Goal: Information Seeking & Learning: Learn about a topic

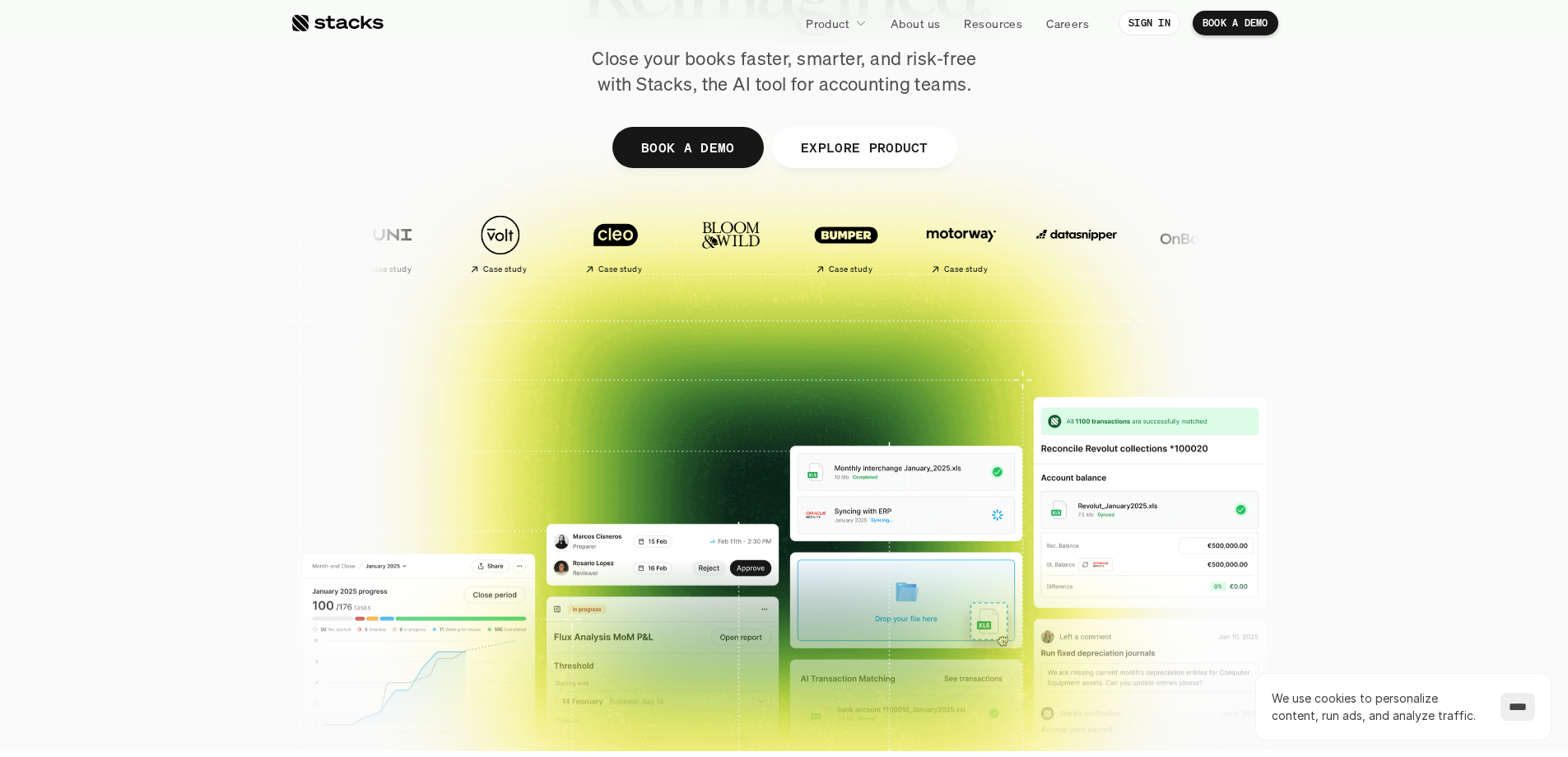
scroll to position [824, 0]
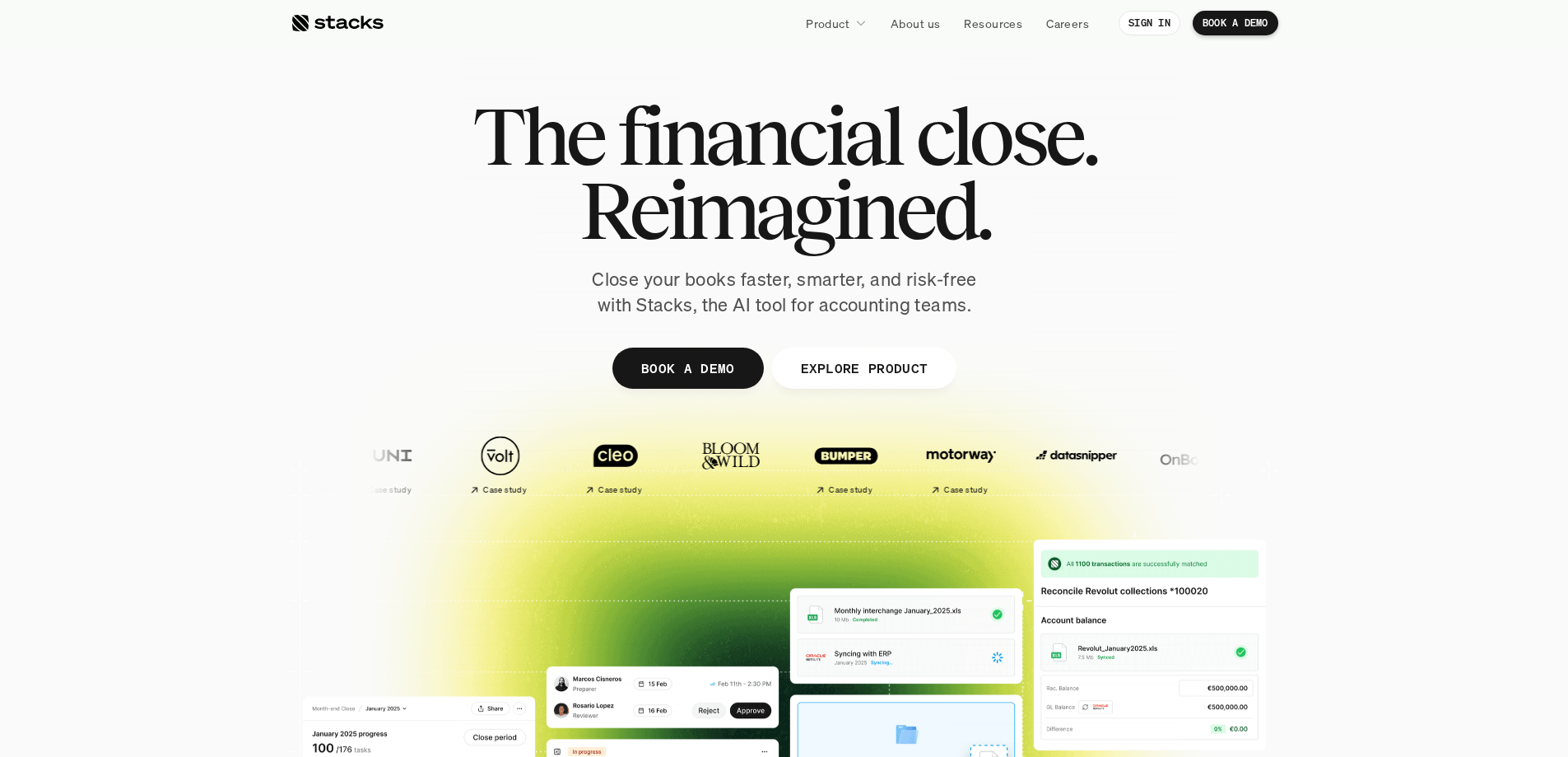
click at [842, 19] on p "Product" at bounding box center [827, 23] width 43 height 17
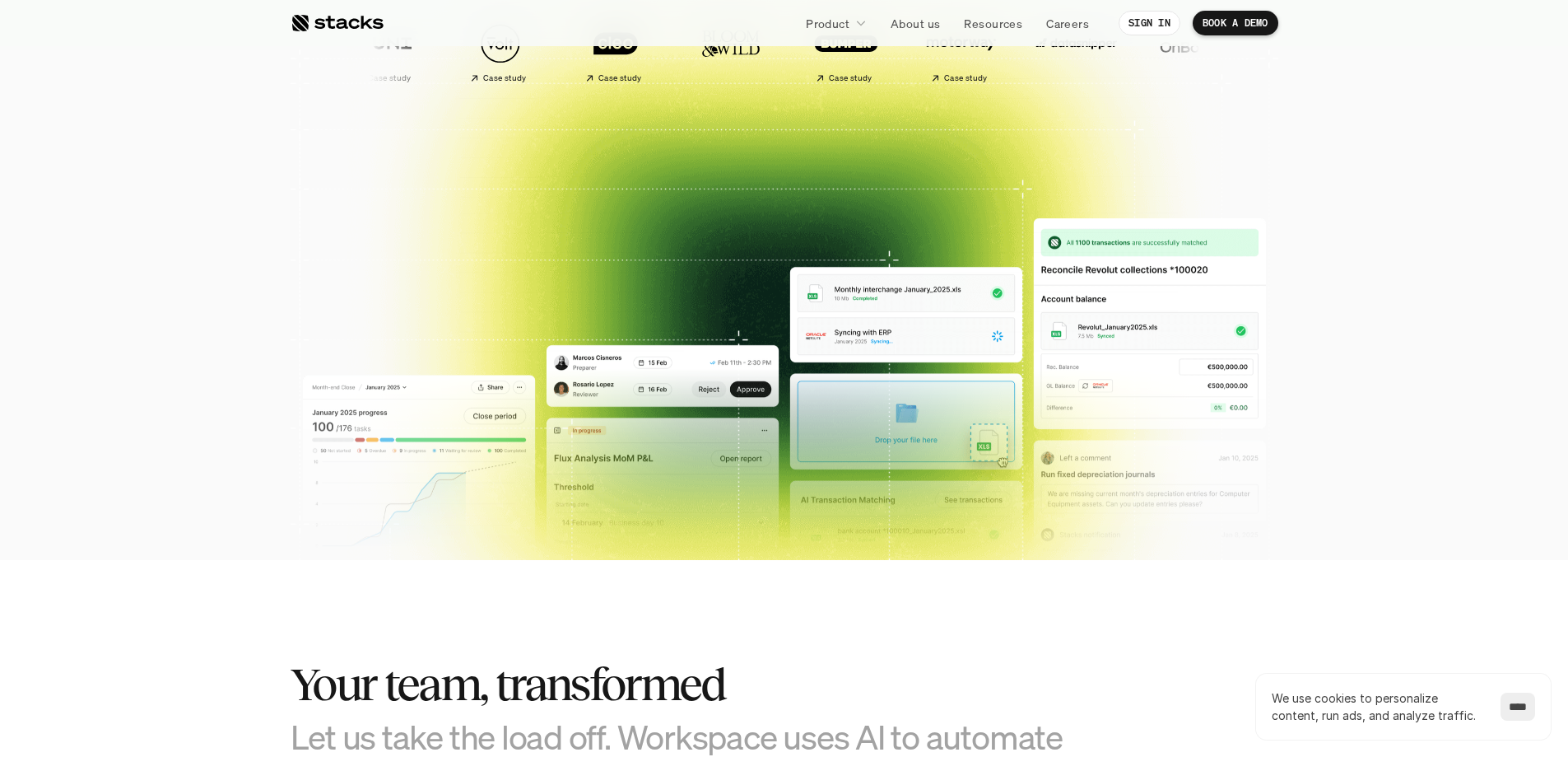
scroll to position [906, 0]
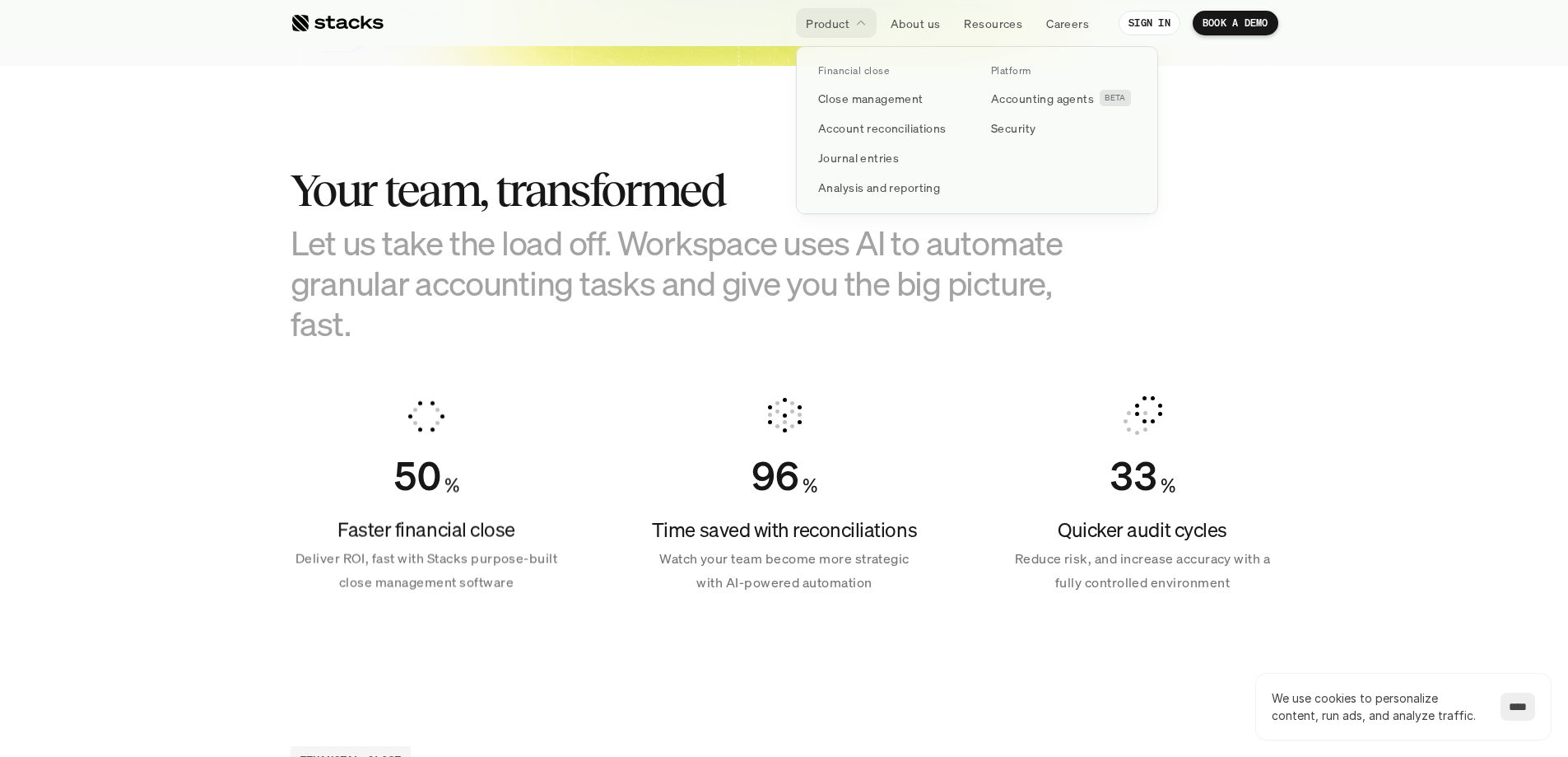
click at [834, 21] on p "Product" at bounding box center [827, 23] width 43 height 17
click at [848, 95] on p "Close management" at bounding box center [870, 98] width 105 height 17
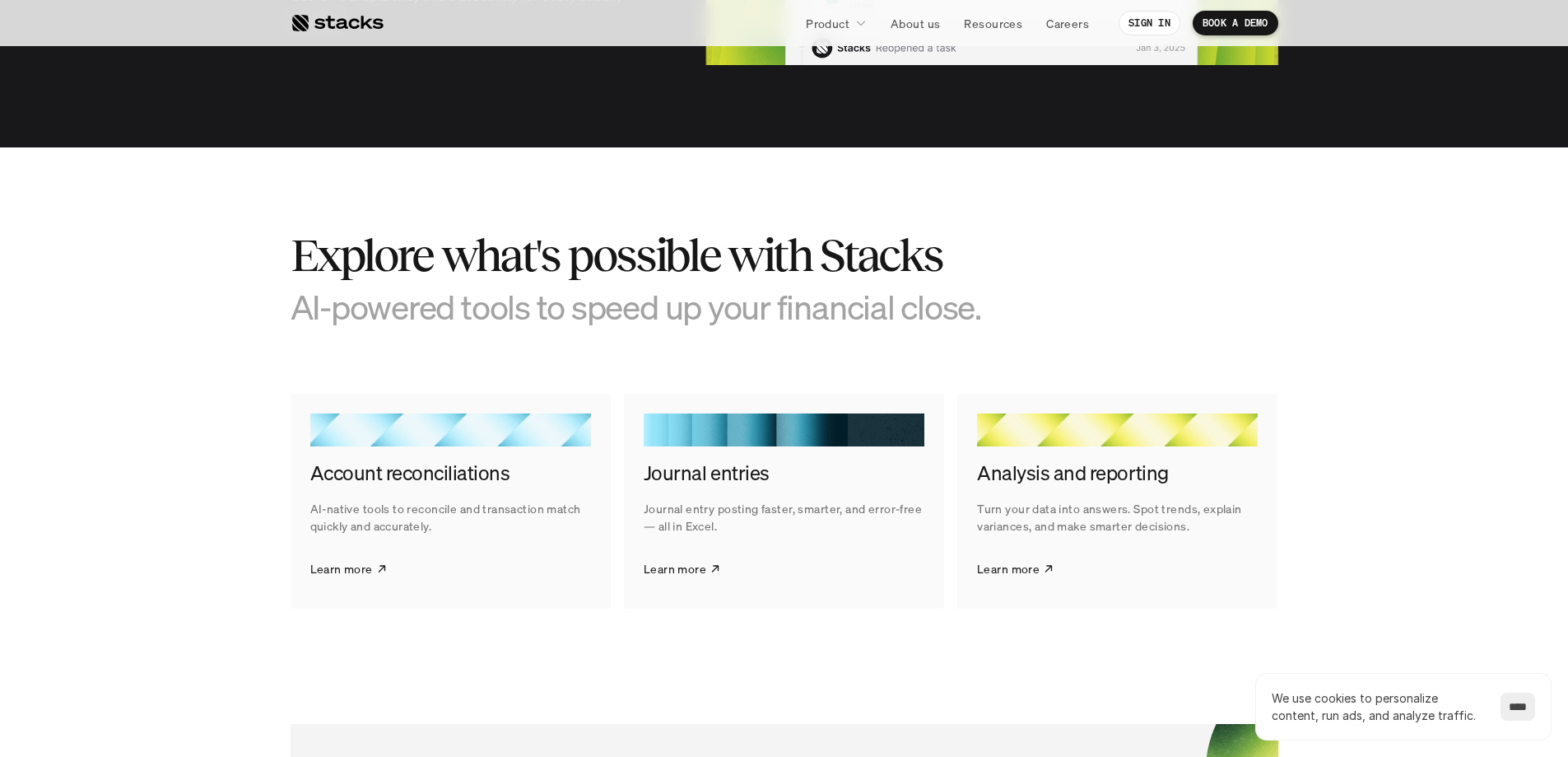
scroll to position [2388, 0]
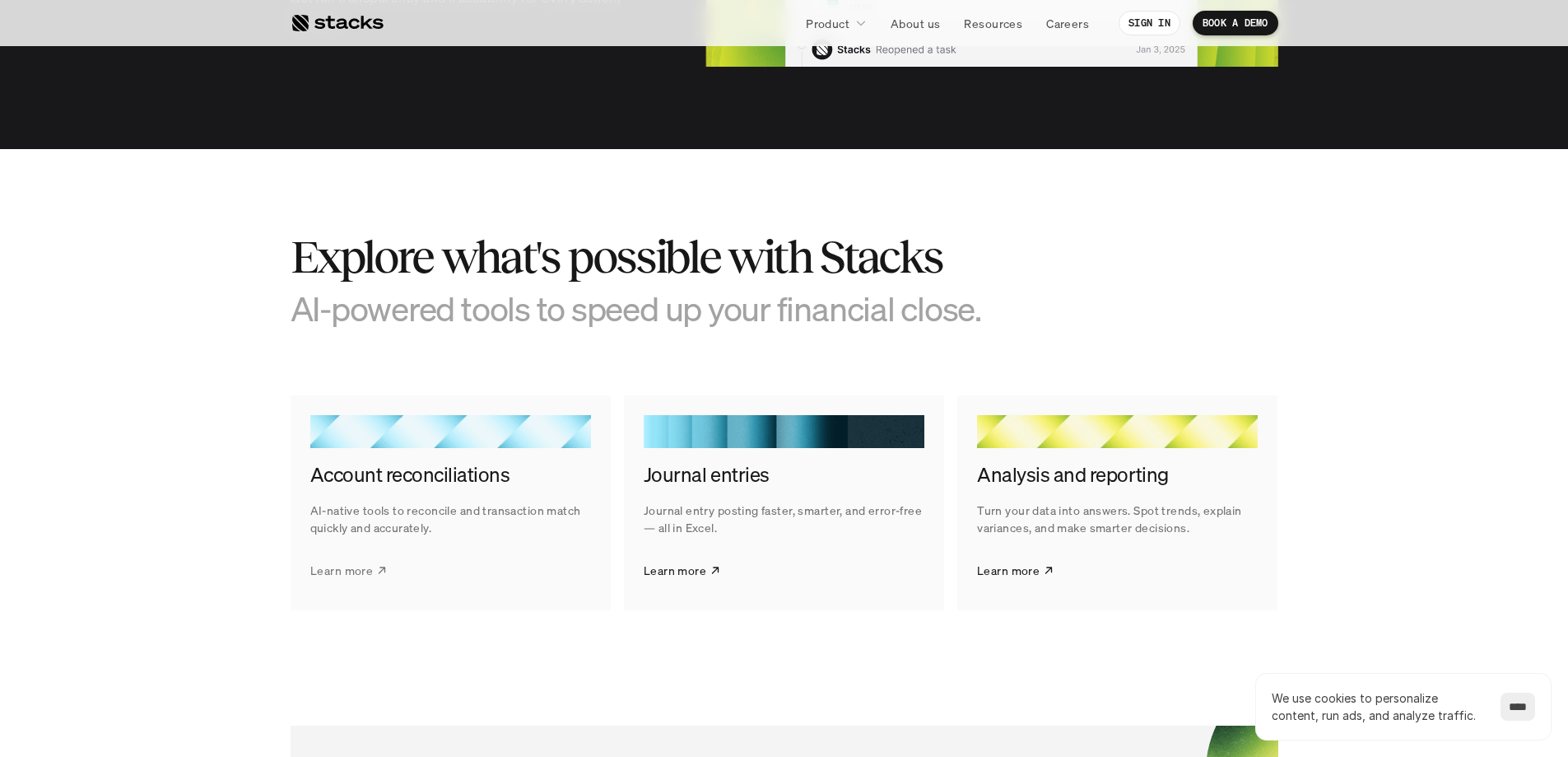
click at [358, 562] on p "Learn more" at bounding box center [341, 570] width 63 height 17
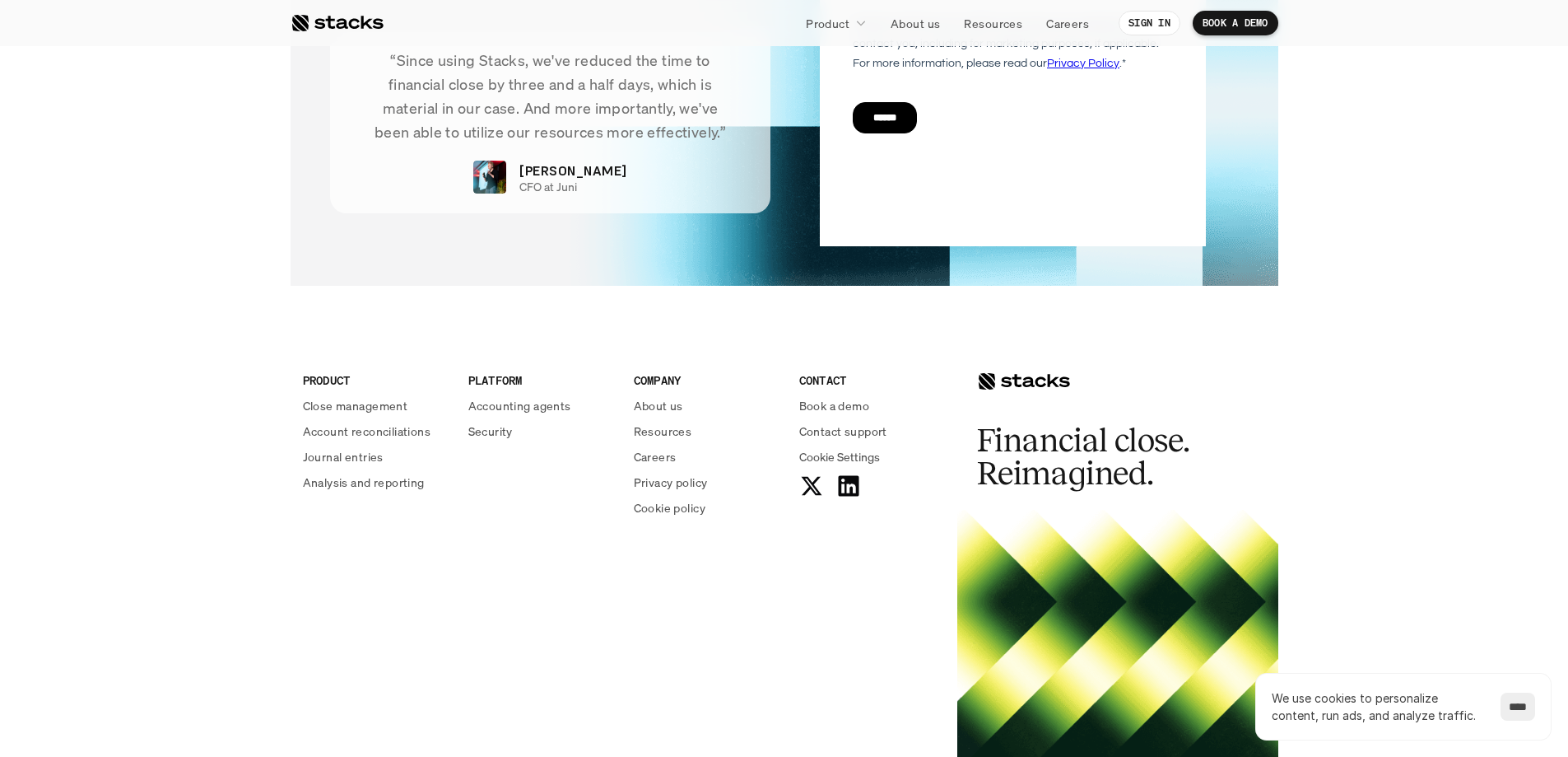
scroll to position [4028, 0]
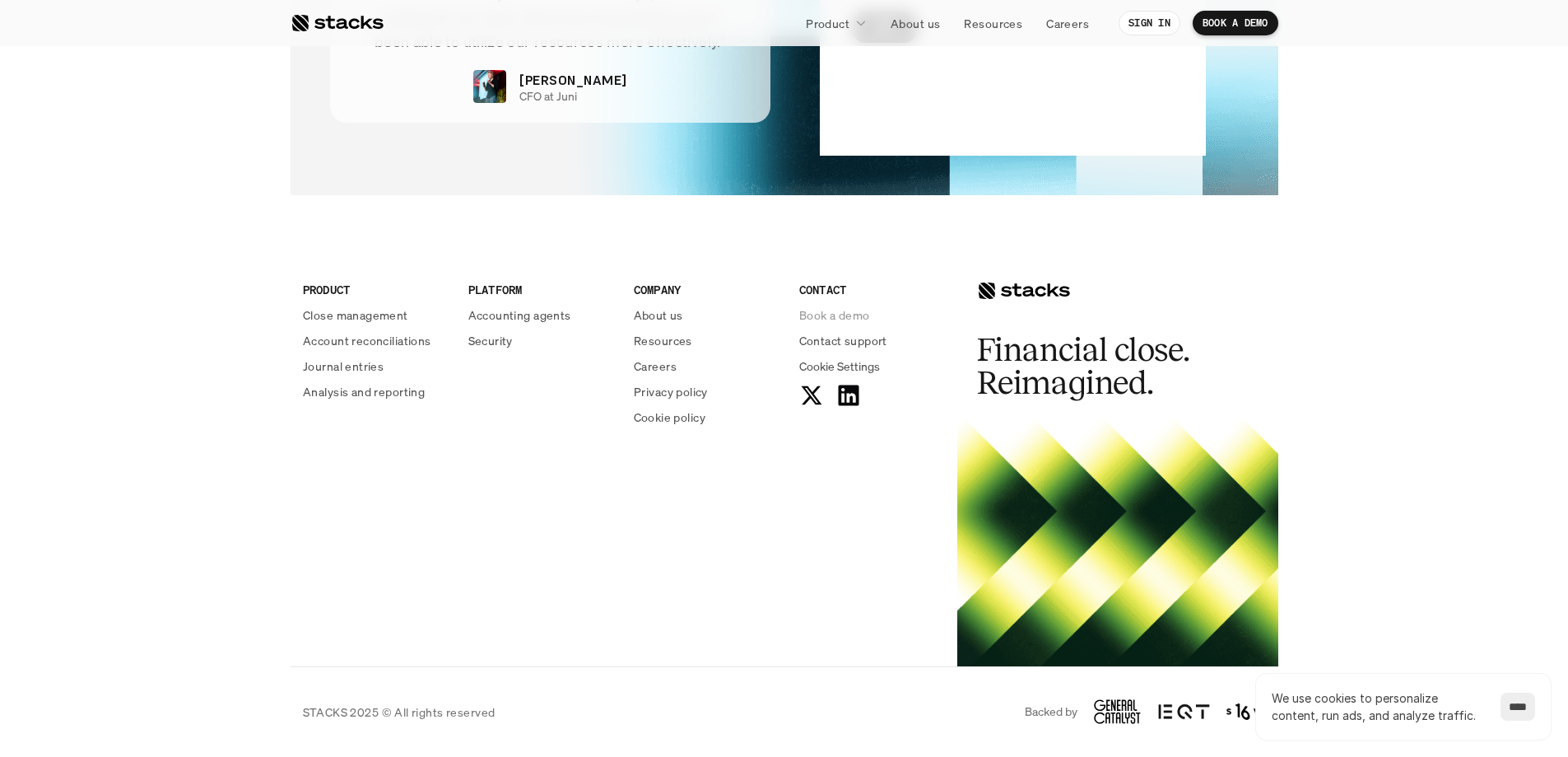
click at [835, 311] on p "Book a demo" at bounding box center [834, 315] width 70 height 17
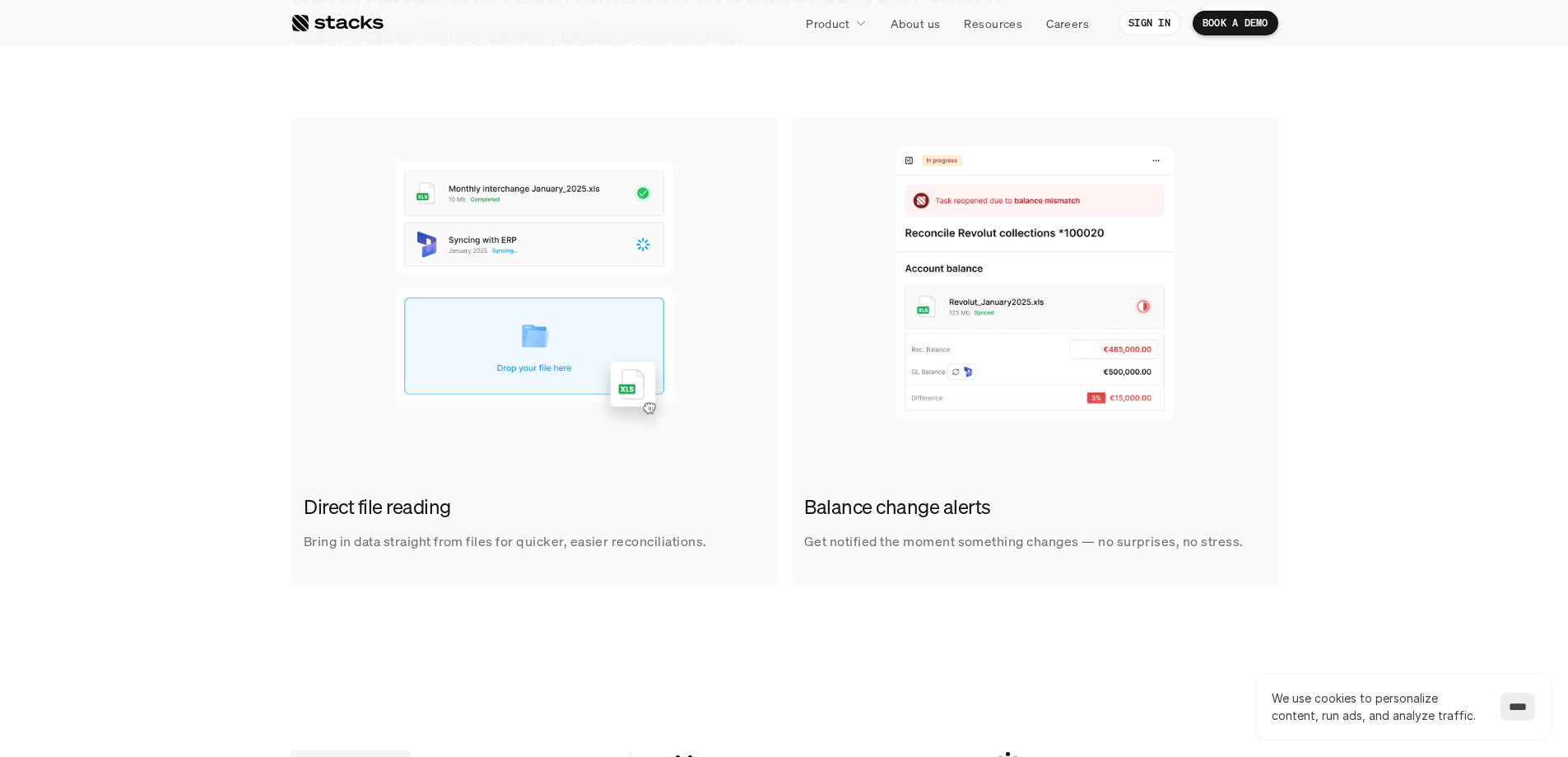
scroll to position [1007, 0]
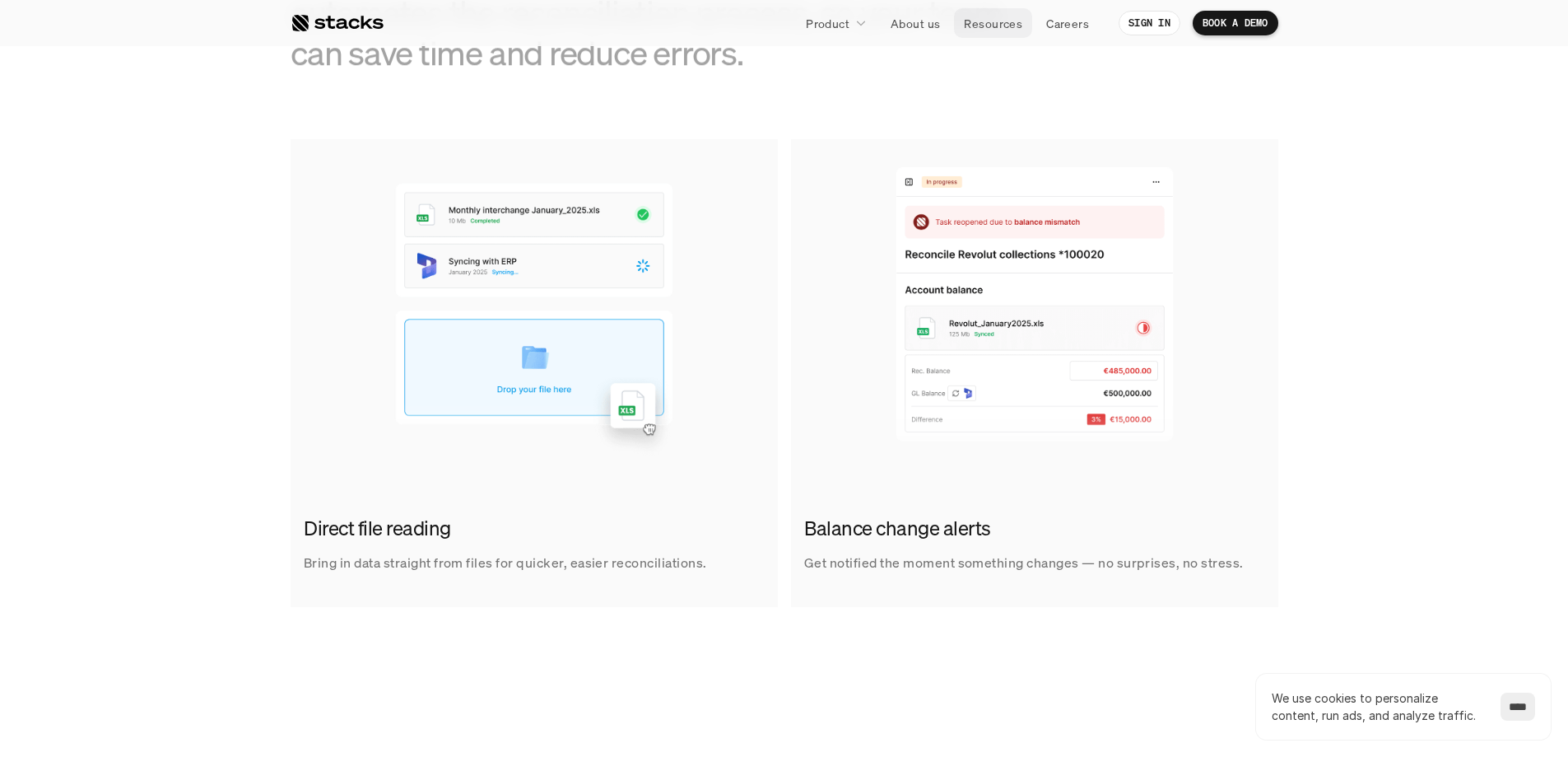
click at [965, 25] on p "Resources" at bounding box center [993, 23] width 59 height 17
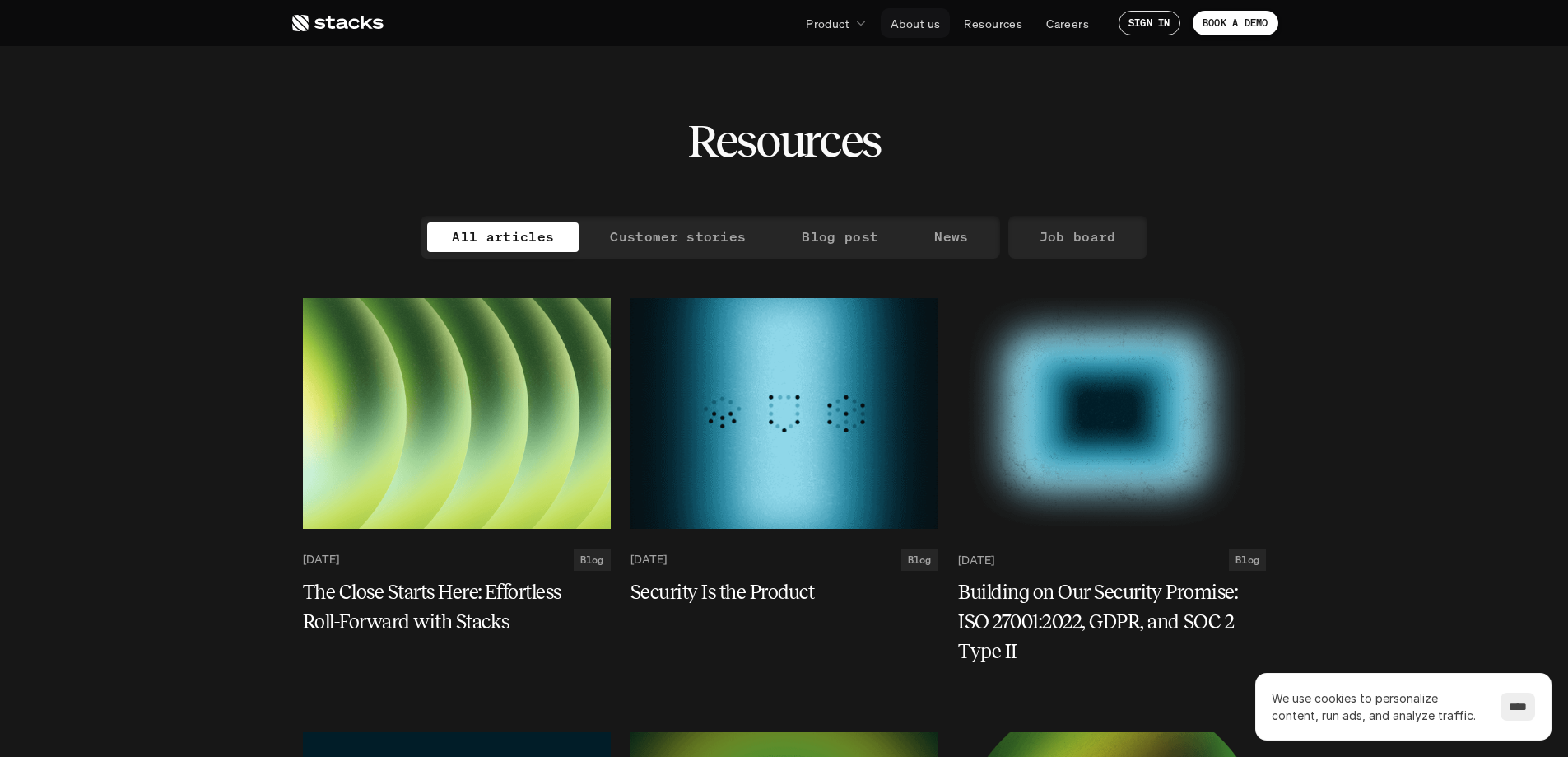
click at [844, 19] on p "Product" at bounding box center [827, 23] width 43 height 17
